Goal: Transaction & Acquisition: Purchase product/service

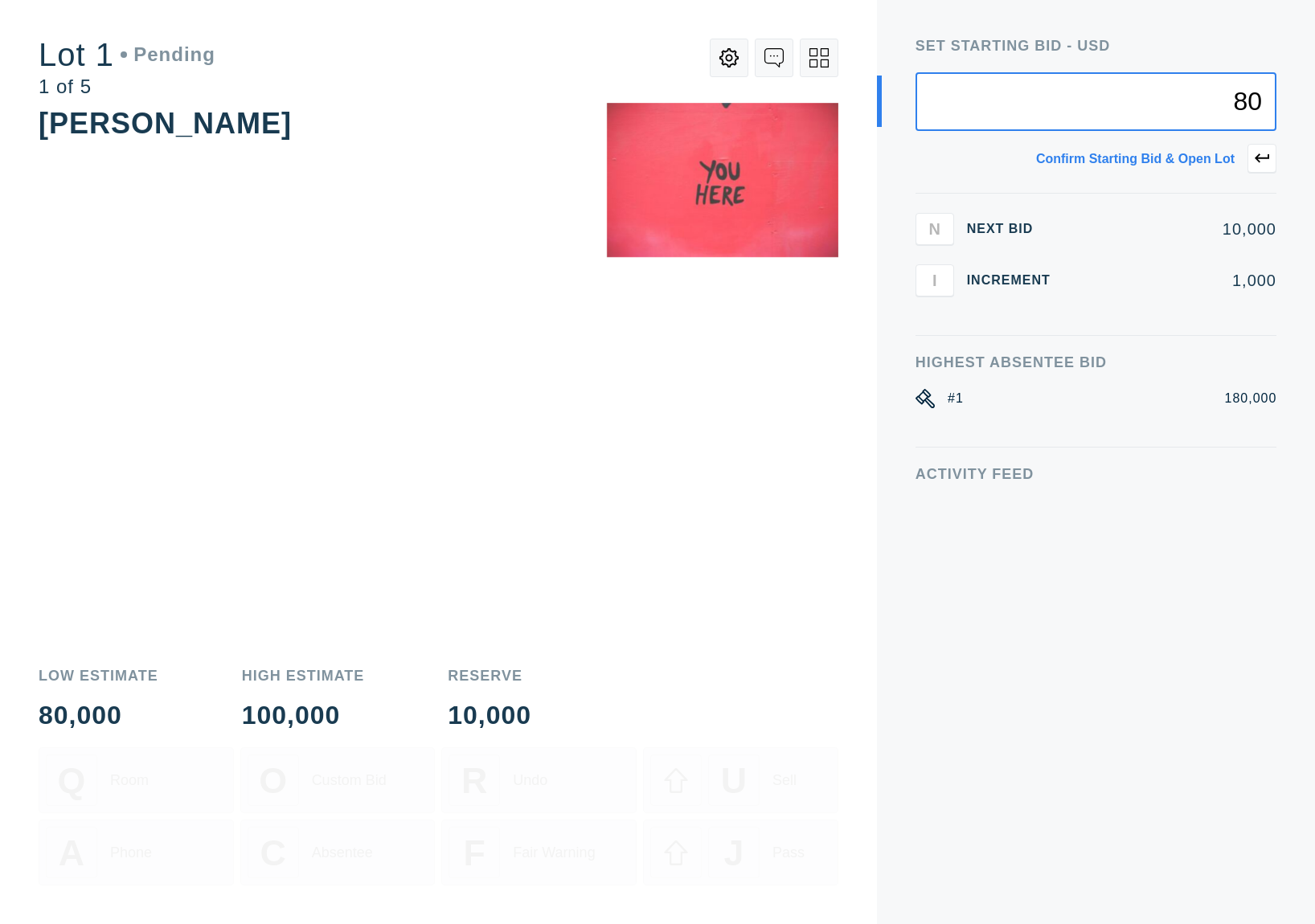
type input "8"
type input "1"
type input "10,000"
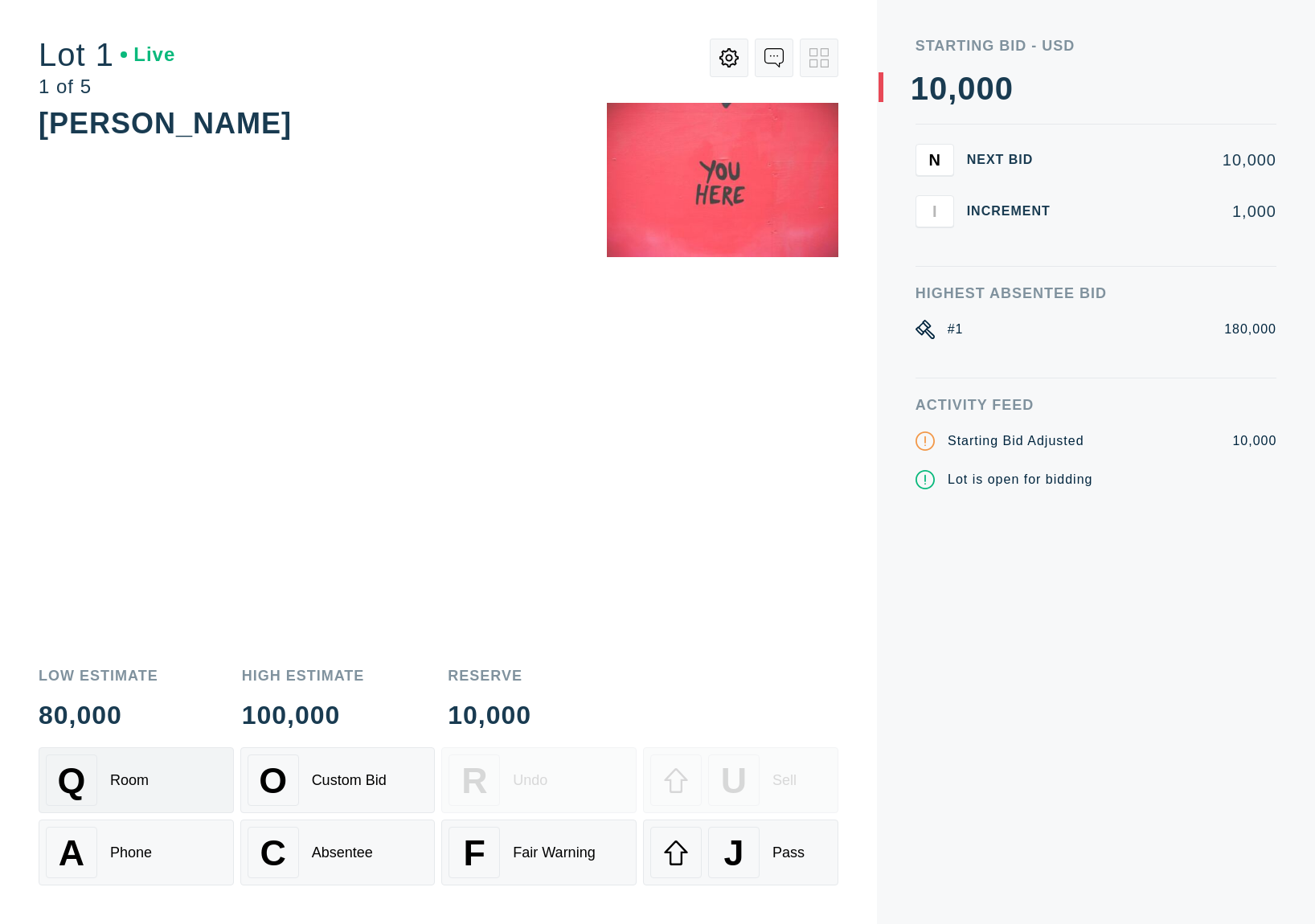
click at [125, 791] on div "Q Room" at bounding box center [137, 780] width 181 height 51
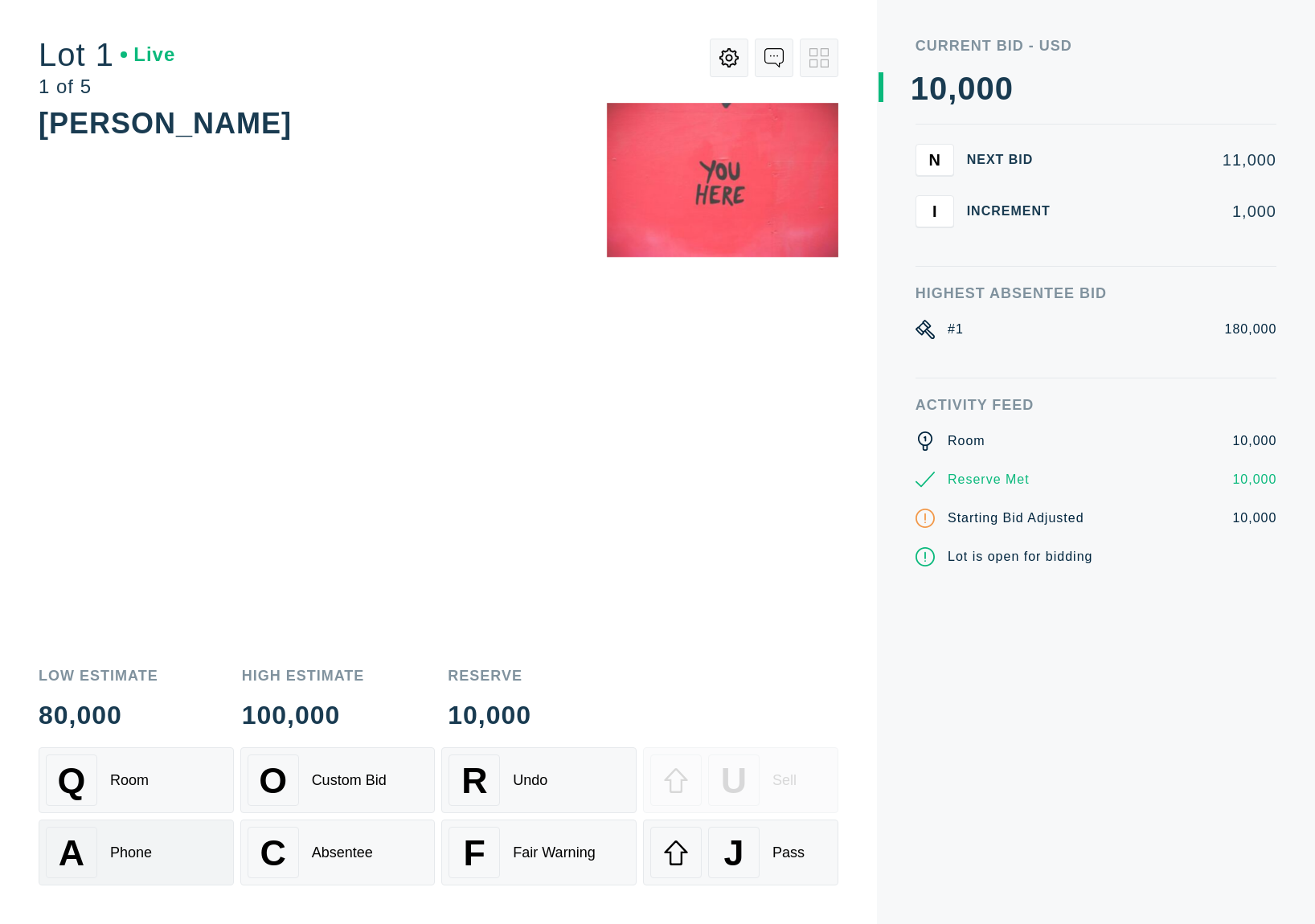
click at [154, 843] on div "A Phone" at bounding box center [137, 852] width 181 height 51
click at [159, 772] on div "Q Room" at bounding box center [137, 780] width 181 height 51
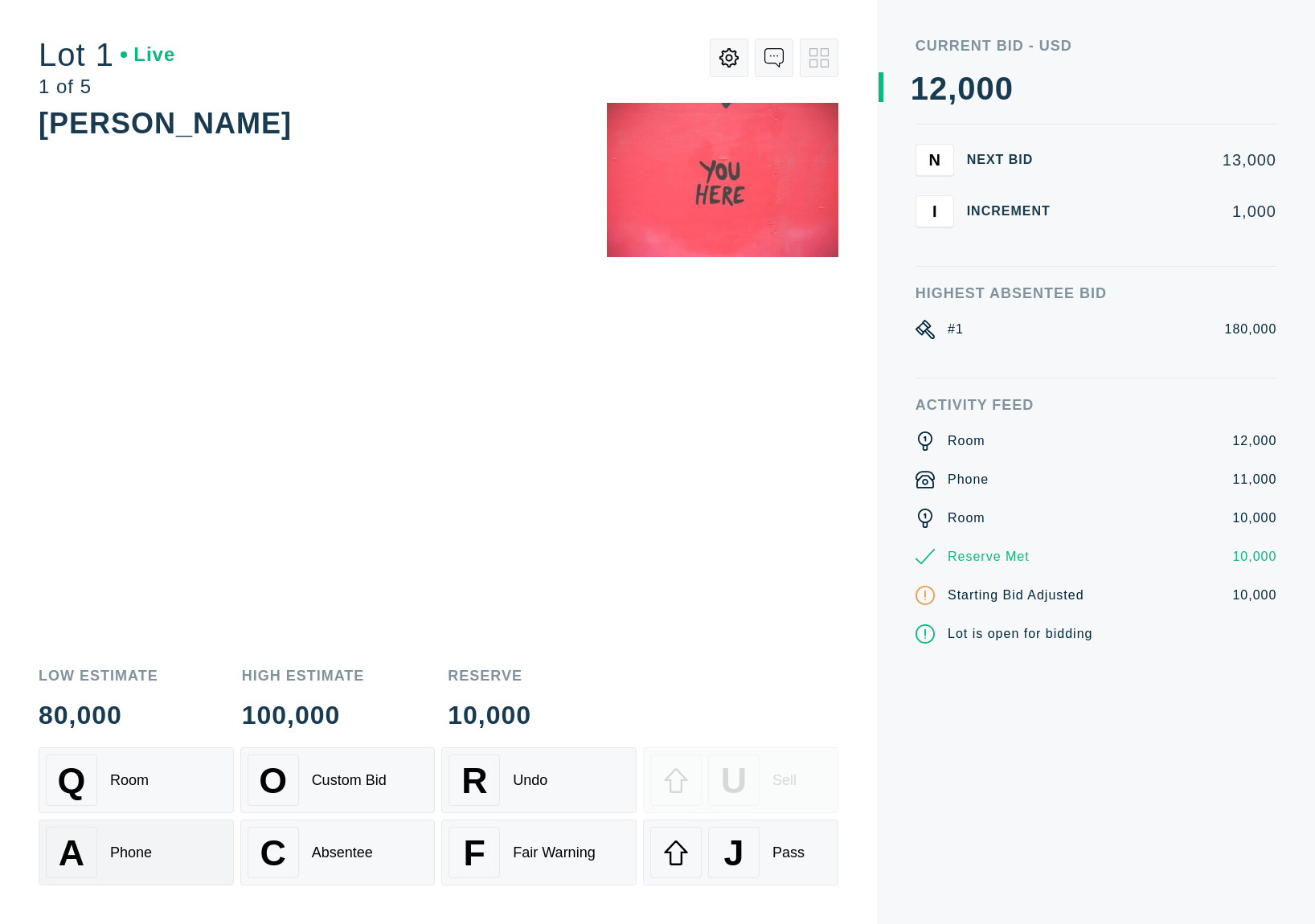
click at [151, 864] on div "A Phone" at bounding box center [137, 852] width 181 height 51
click at [161, 784] on div "Q Room" at bounding box center [137, 780] width 181 height 51
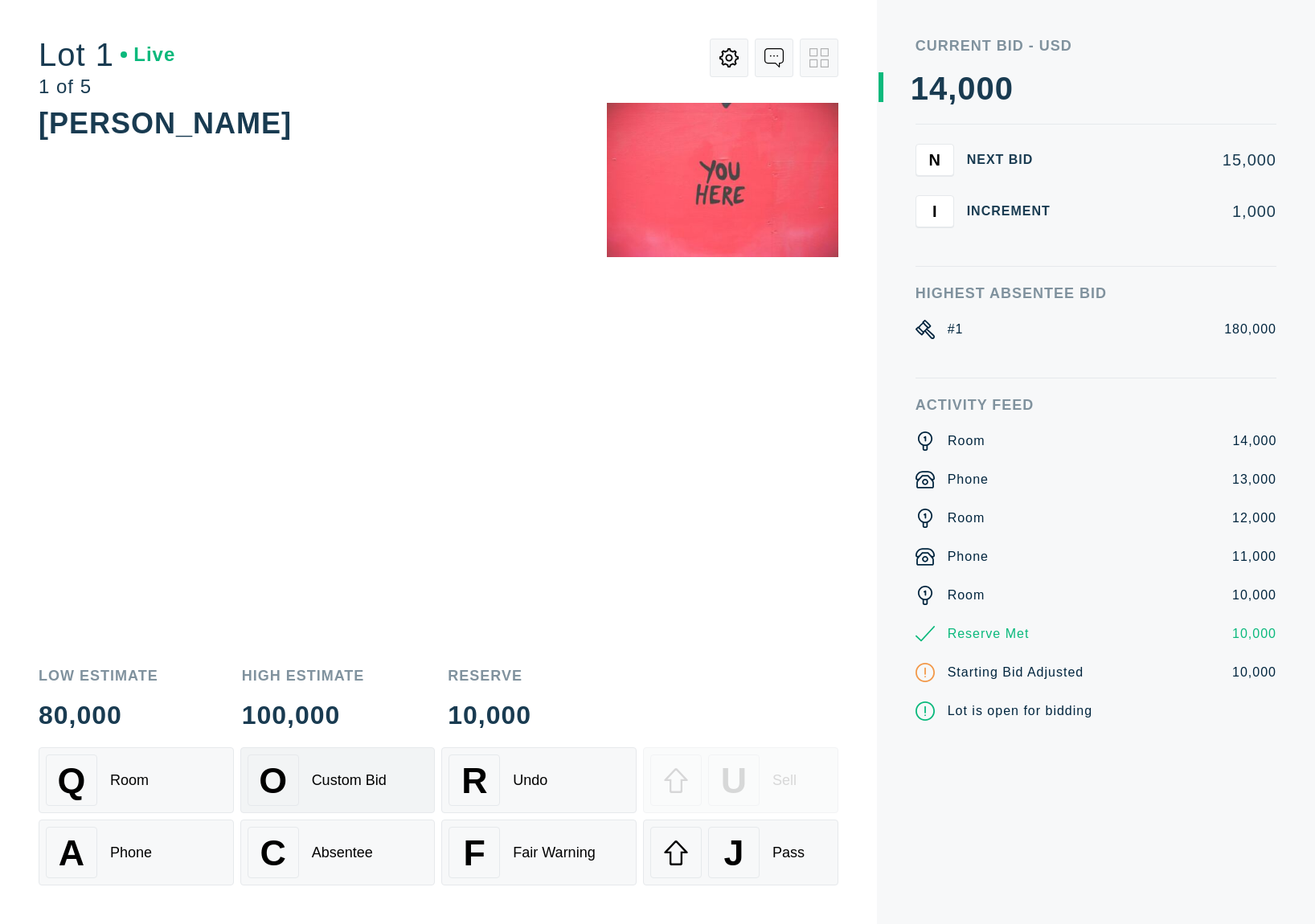
click at [345, 800] on div "O Custom Bid" at bounding box center [338, 780] width 181 height 51
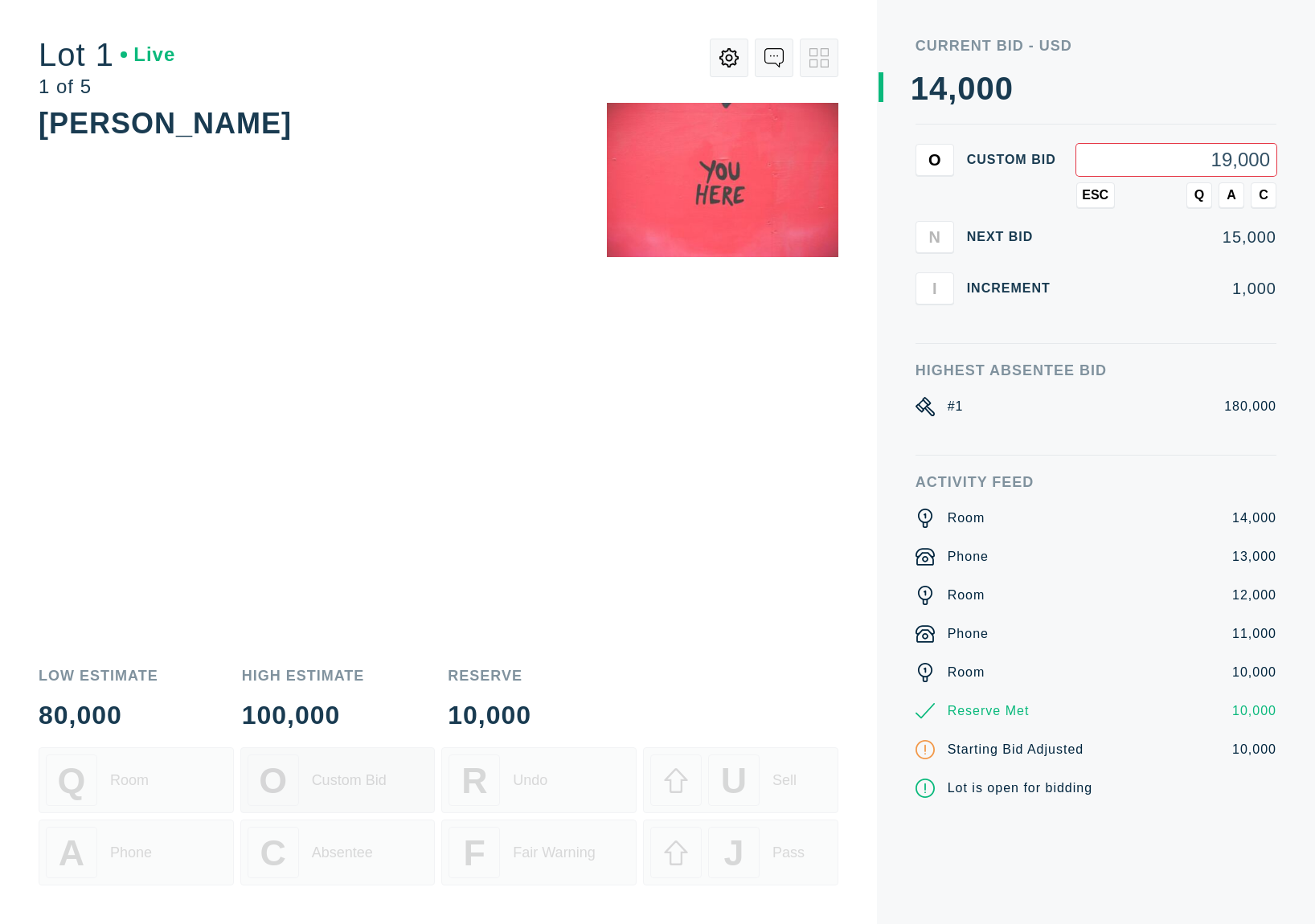
type input "190,000"
click at [1202, 195] on span "Q" at bounding box center [1200, 194] width 10 height 14
